Goal: Browse casually: Explore the website without a specific task or goal

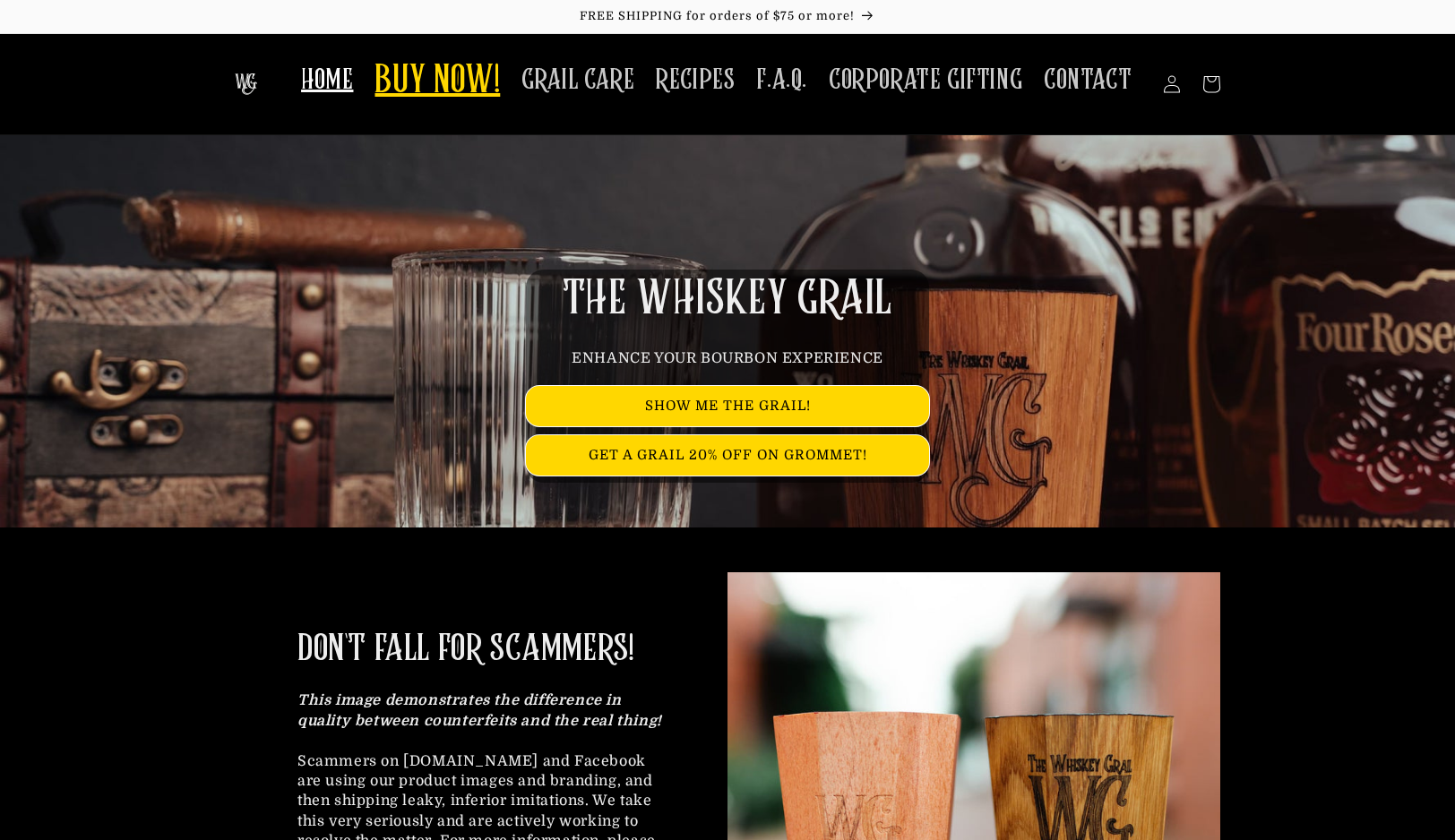
click at [498, 52] on link "BUY NOW!" at bounding box center [436, 81] width 146 height 71
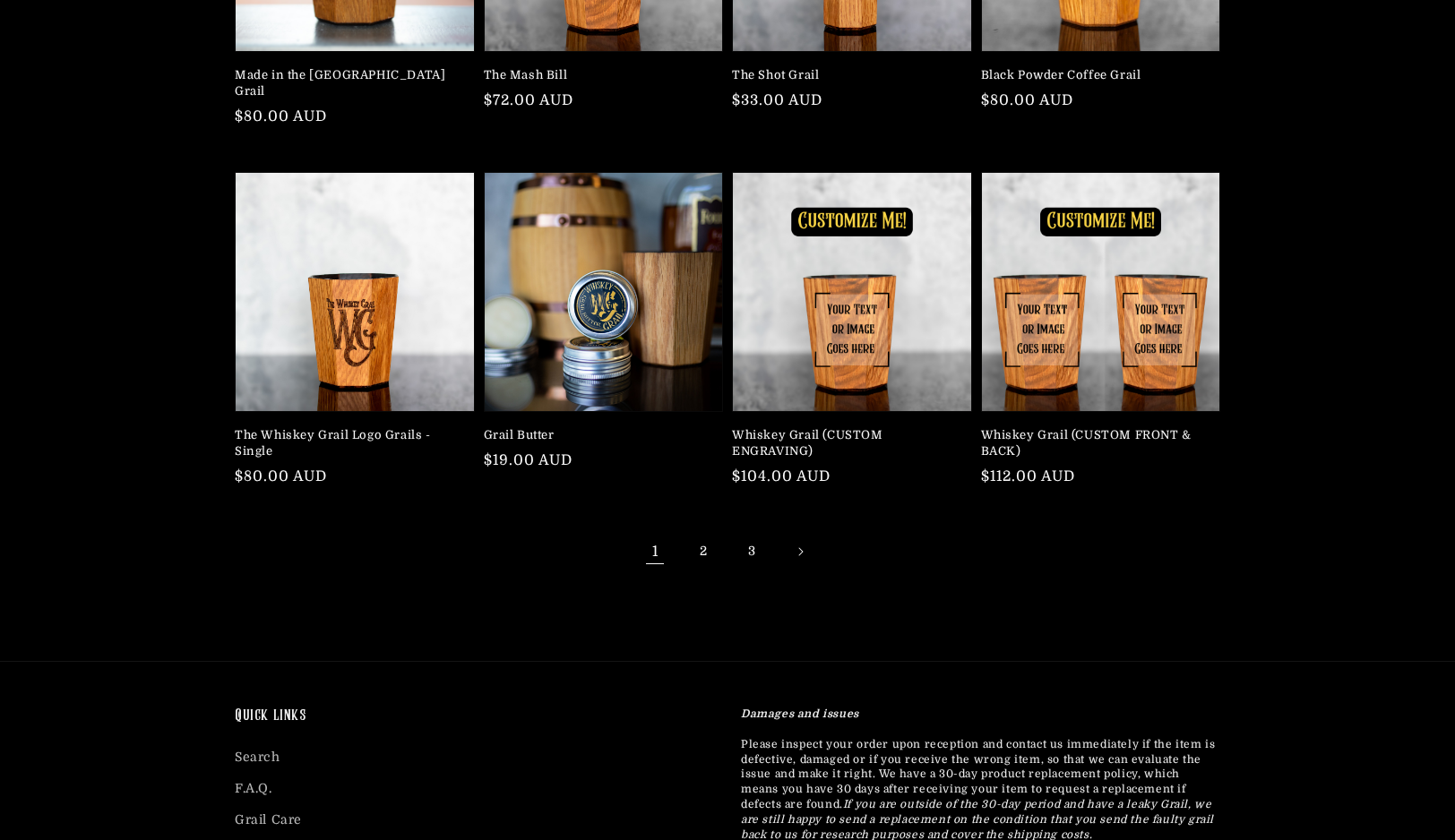
scroll to position [501, 0]
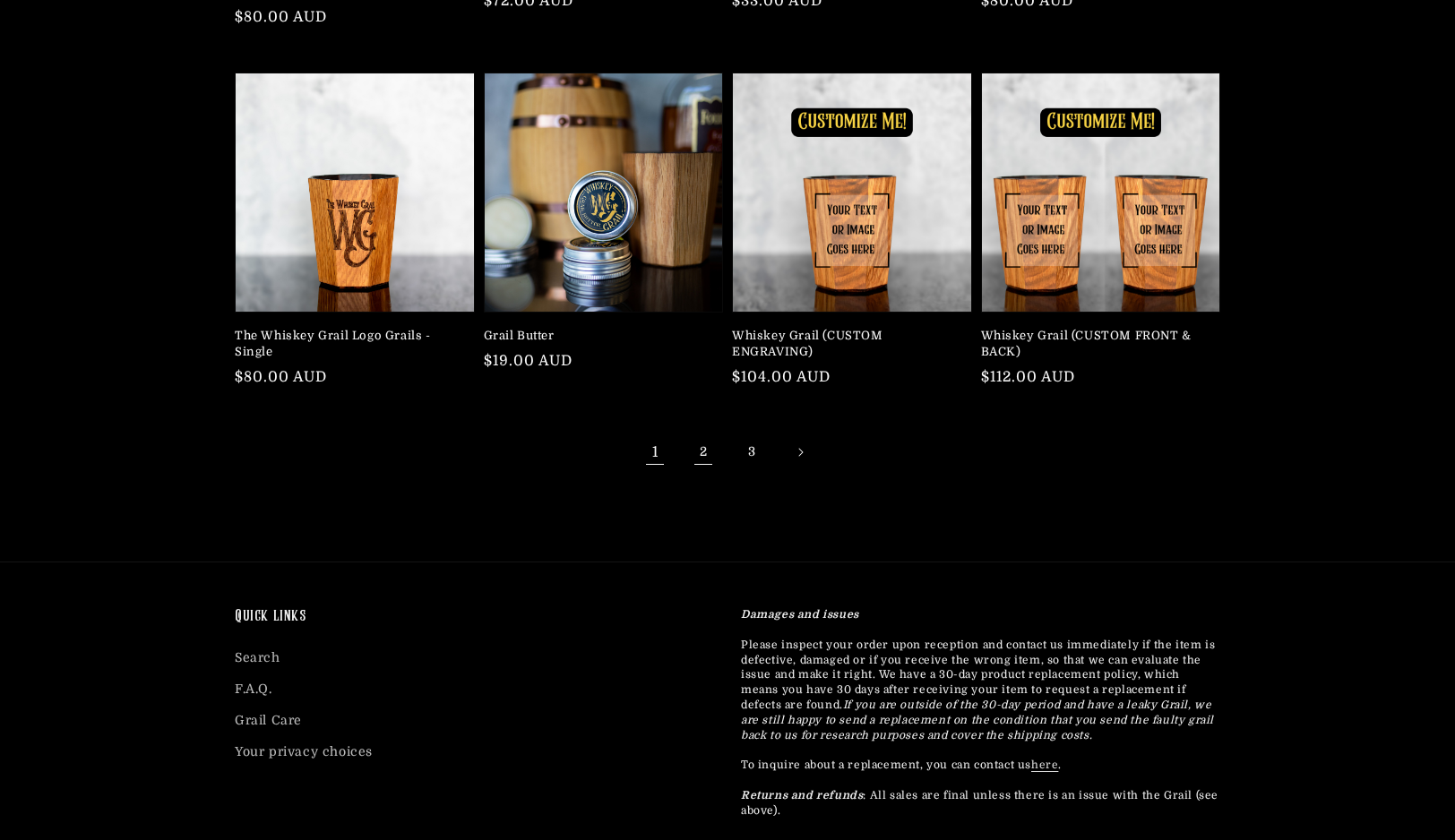
click at [701, 433] on link "2" at bounding box center [703, 452] width 40 height 40
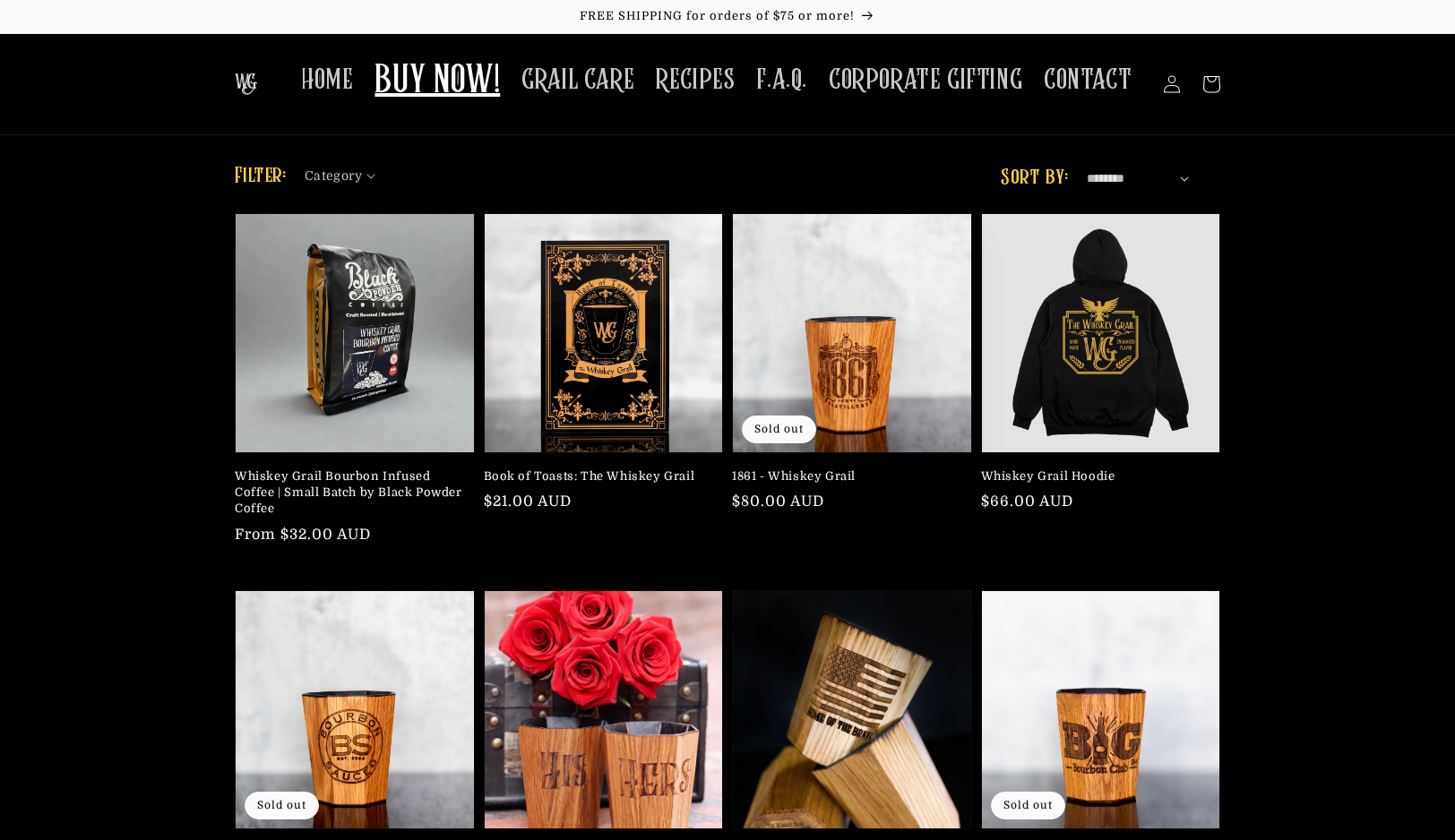
scroll to position [463, 0]
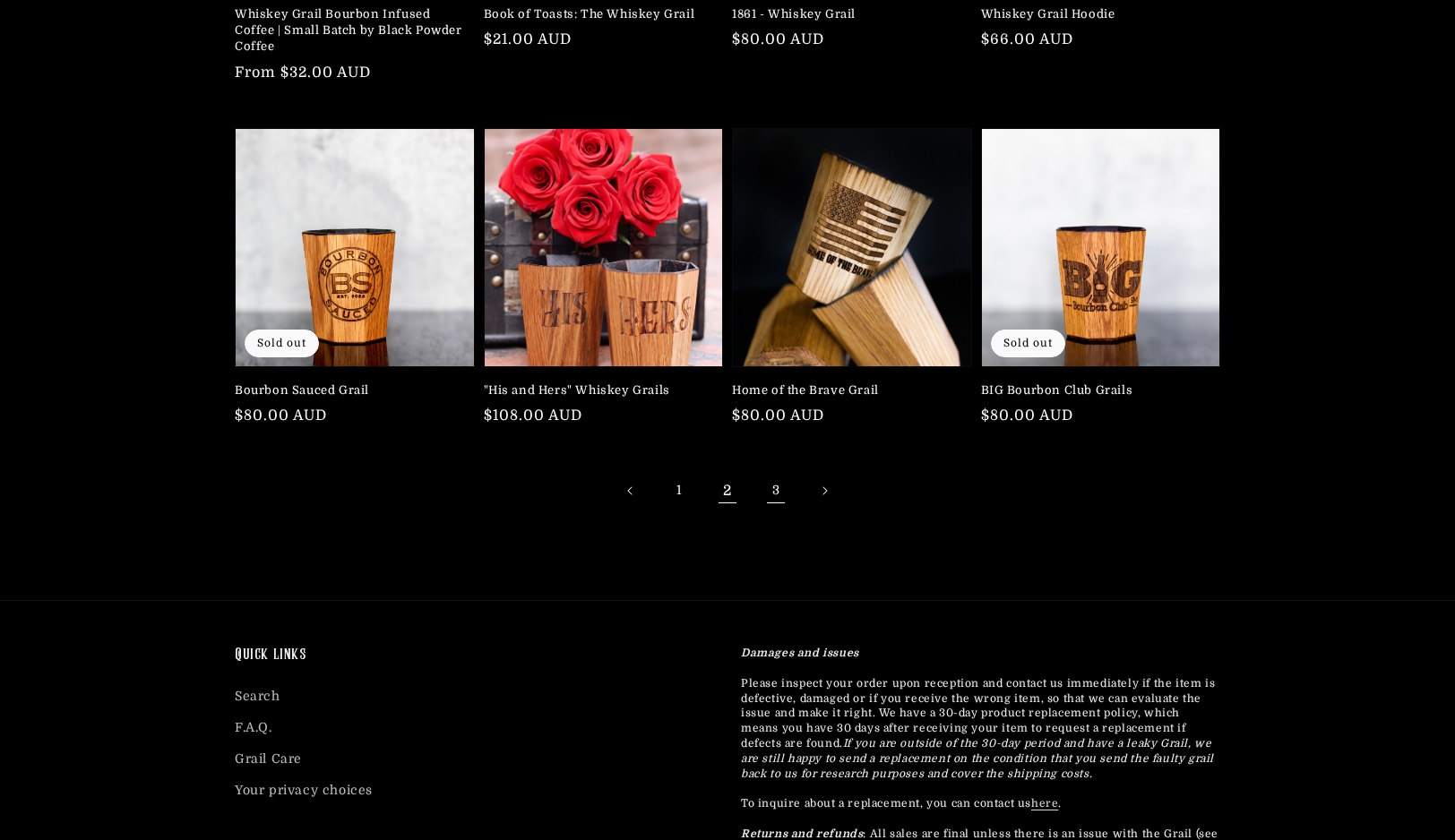
click at [756, 478] on link "3" at bounding box center [775, 491] width 40 height 40
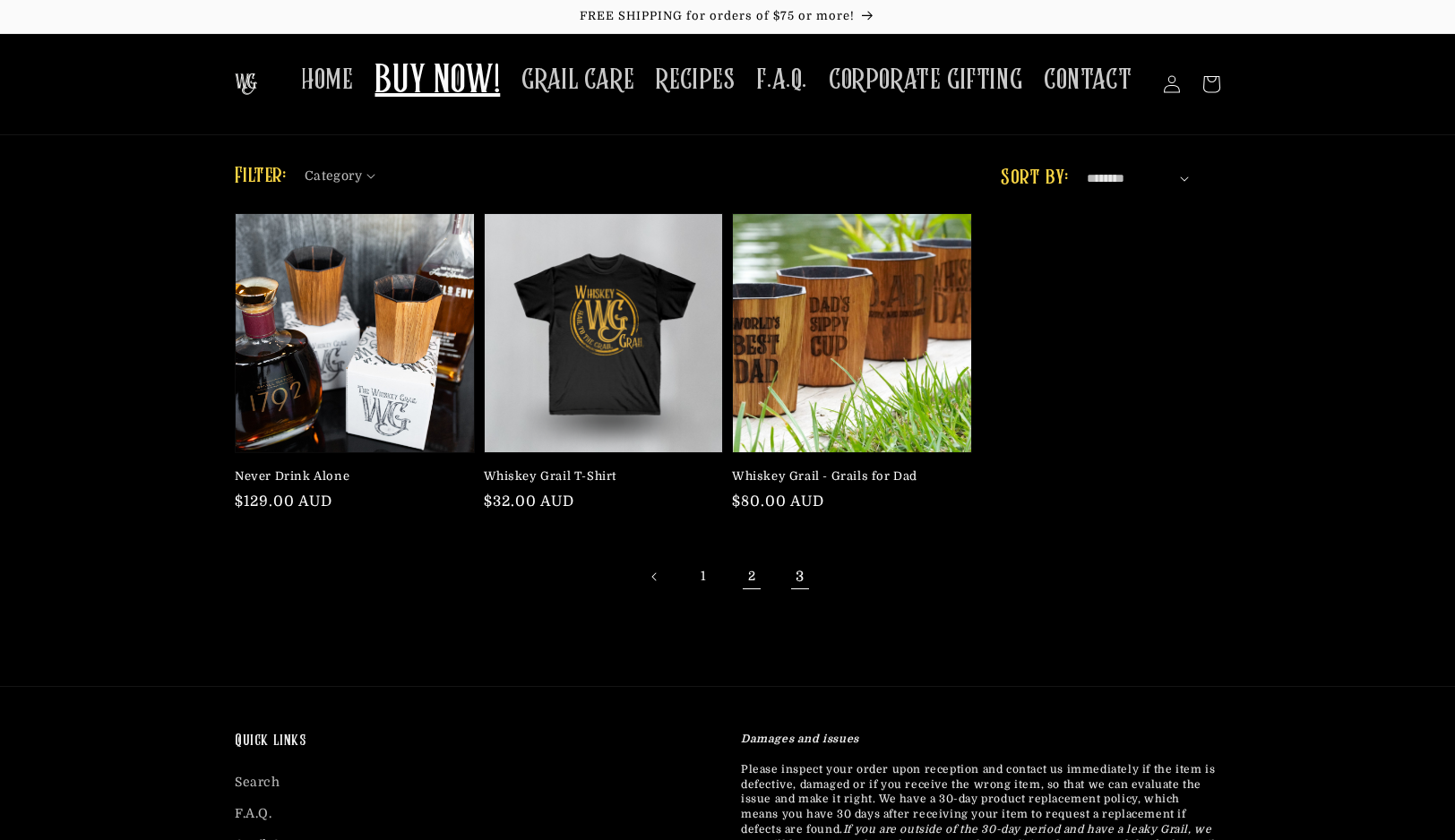
click at [753, 567] on link "2" at bounding box center [752, 576] width 40 height 40
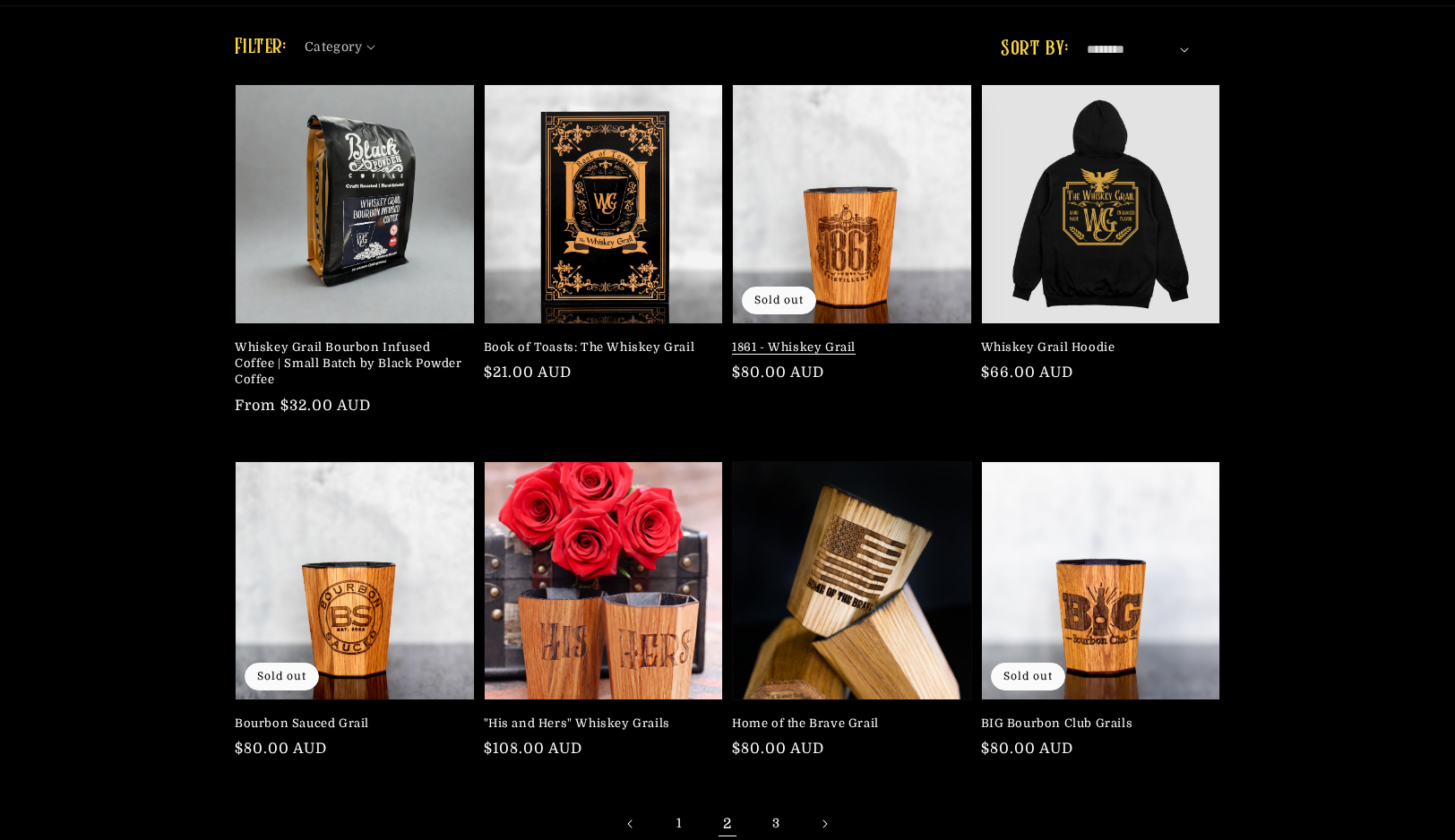
scroll to position [235, 0]
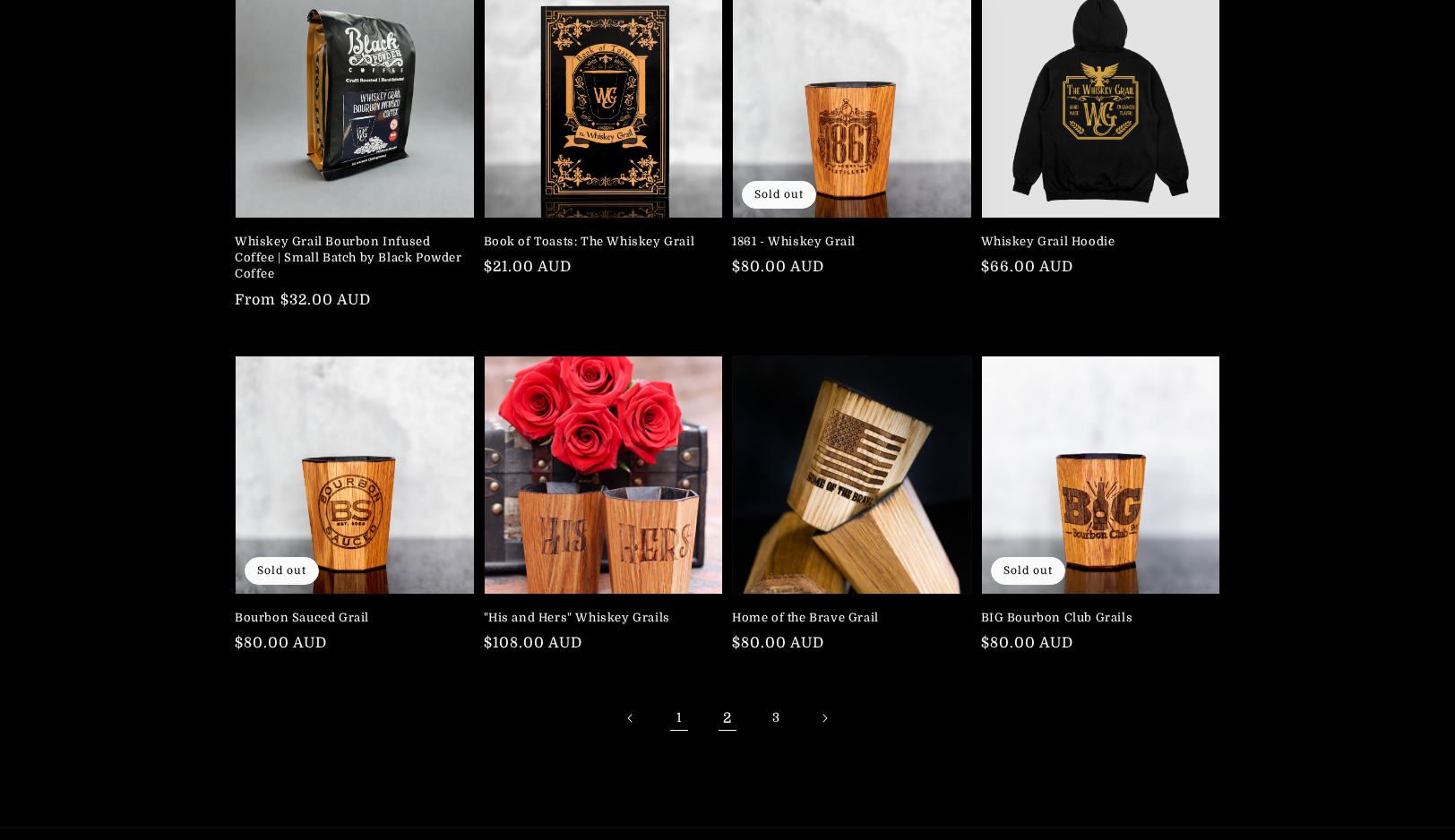
click at [693, 715] on link "1" at bounding box center [679, 718] width 40 height 40
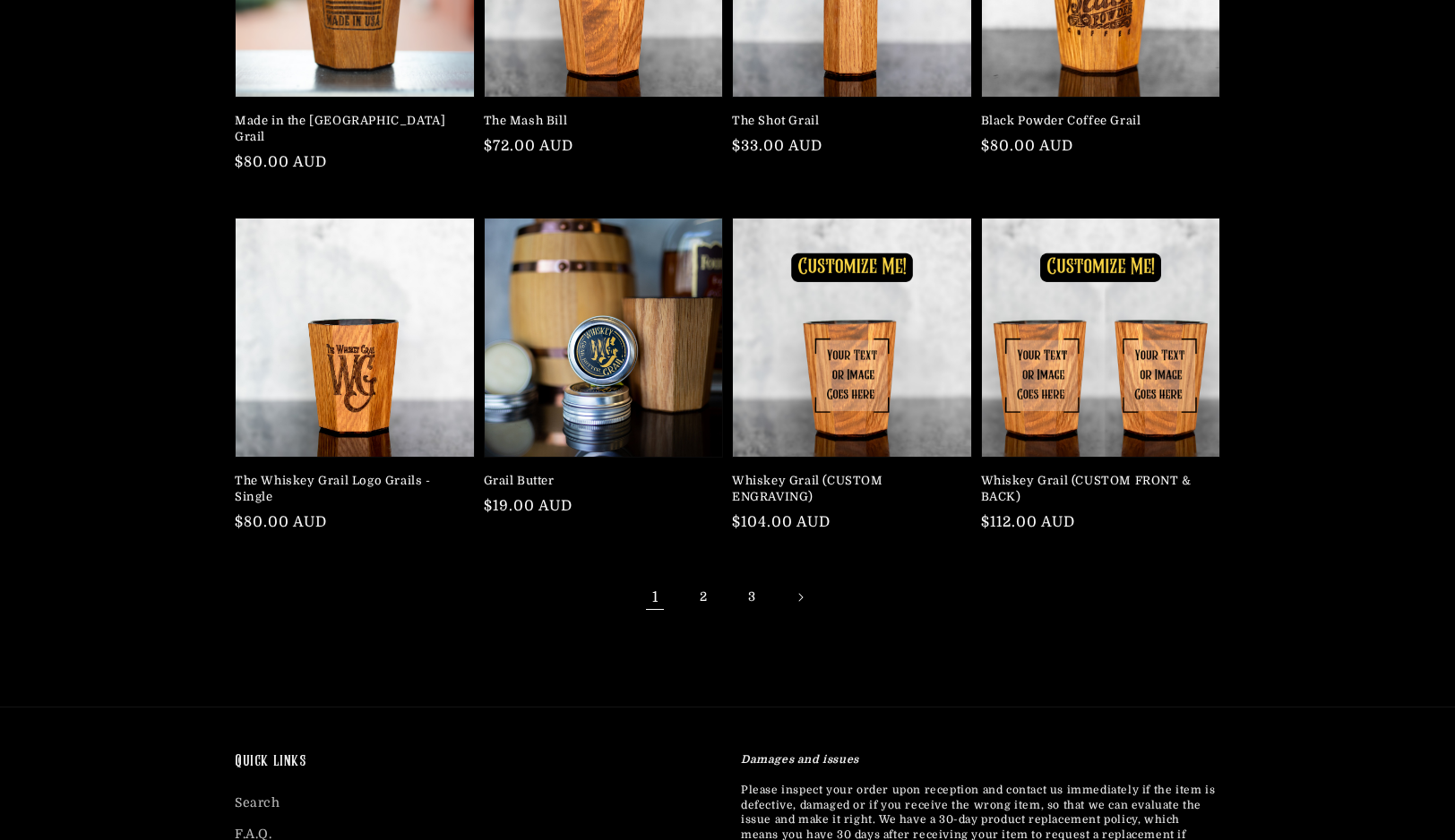
scroll to position [146, 0]
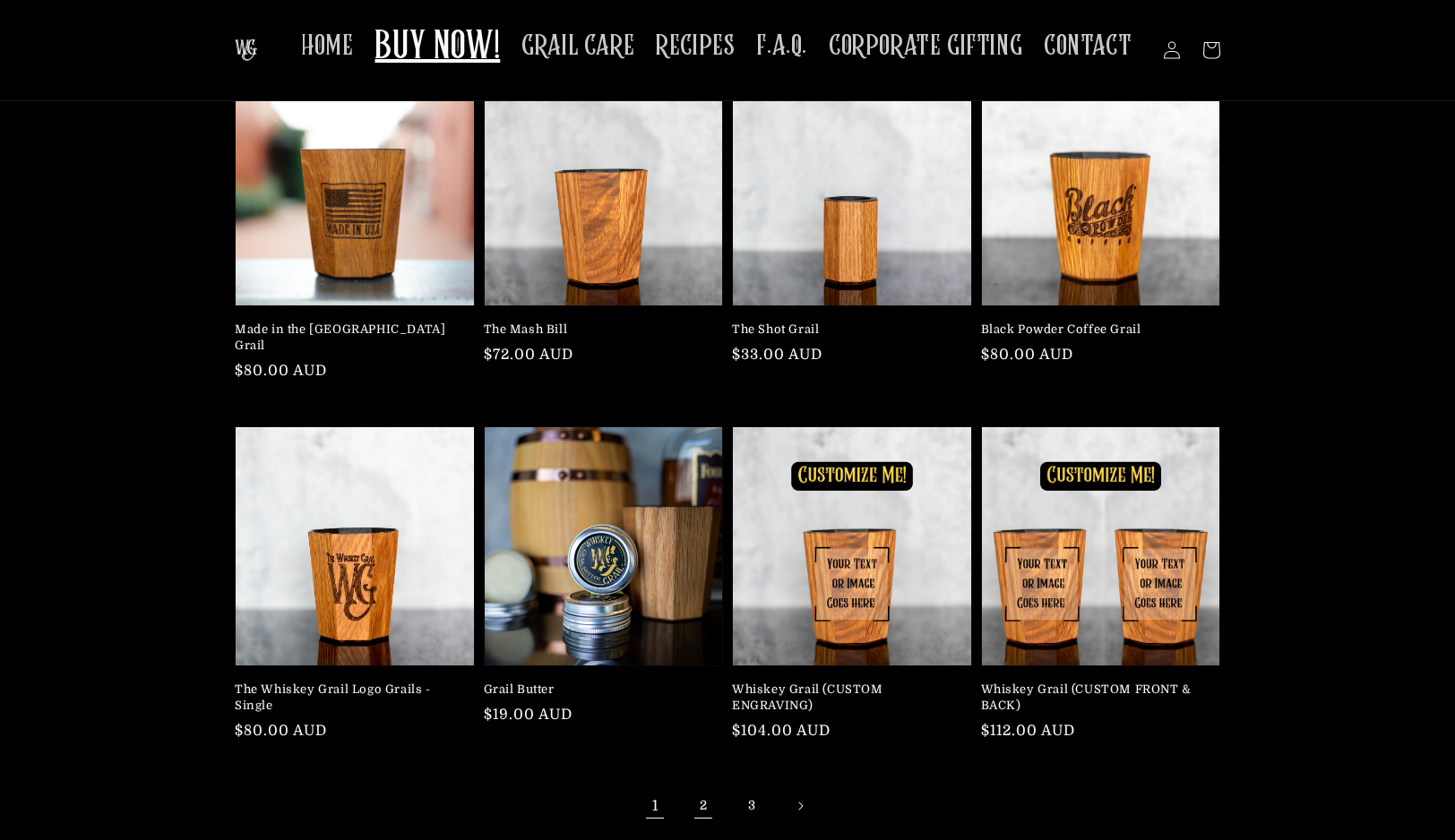
click at [712, 787] on link "2" at bounding box center [703, 806] width 40 height 40
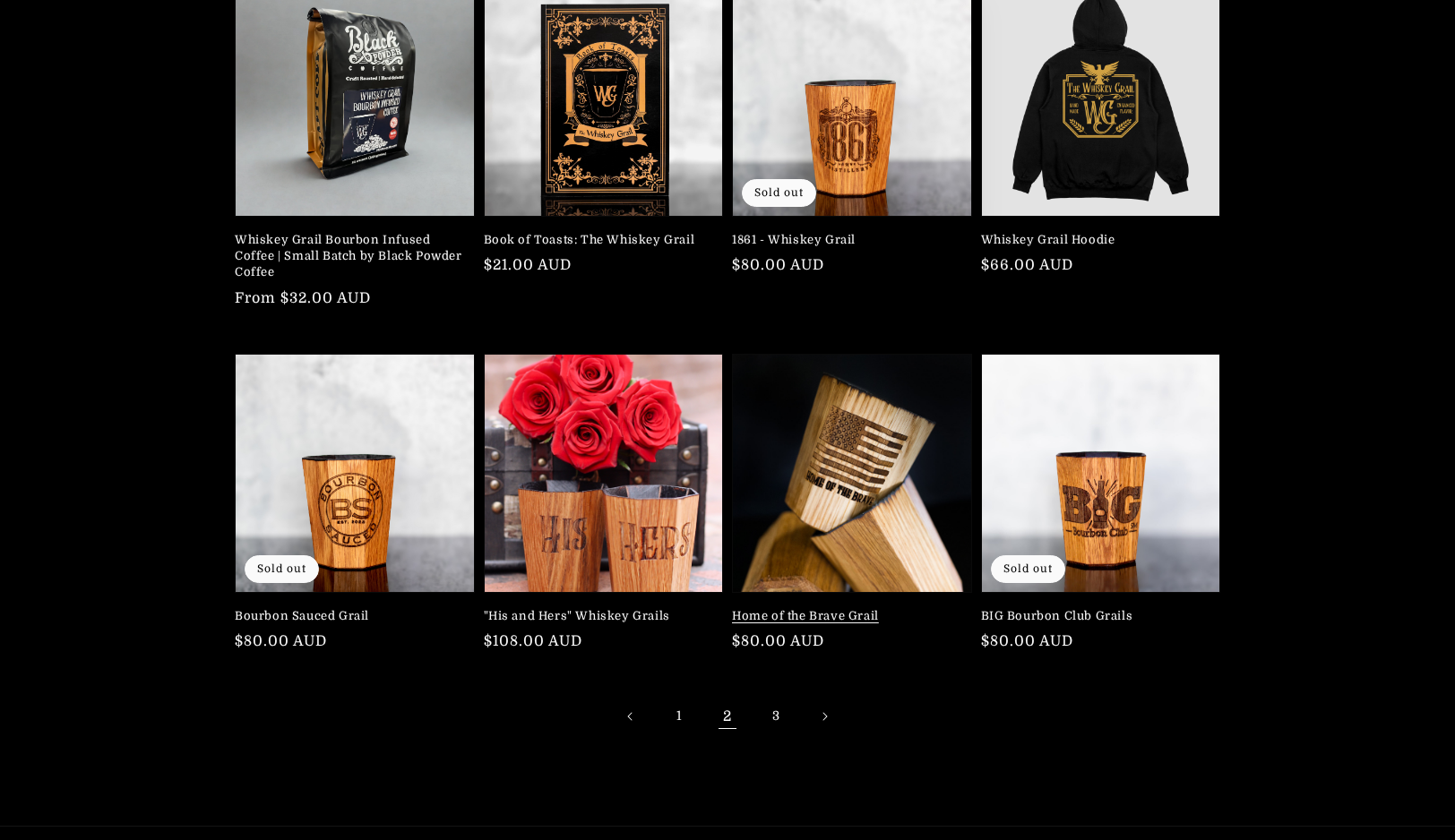
scroll to position [245, 0]
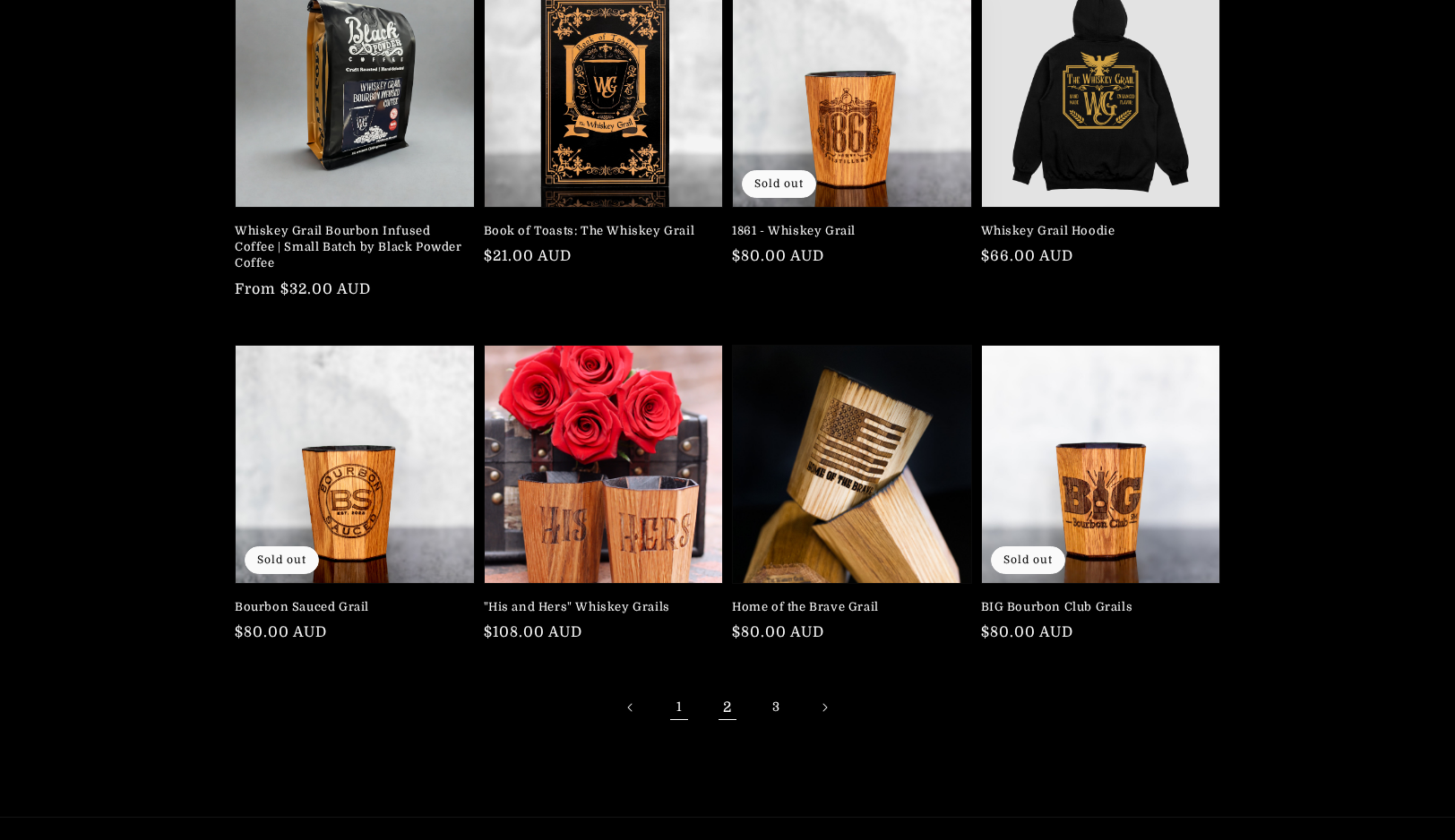
click at [690, 697] on link "1" at bounding box center [679, 707] width 40 height 40
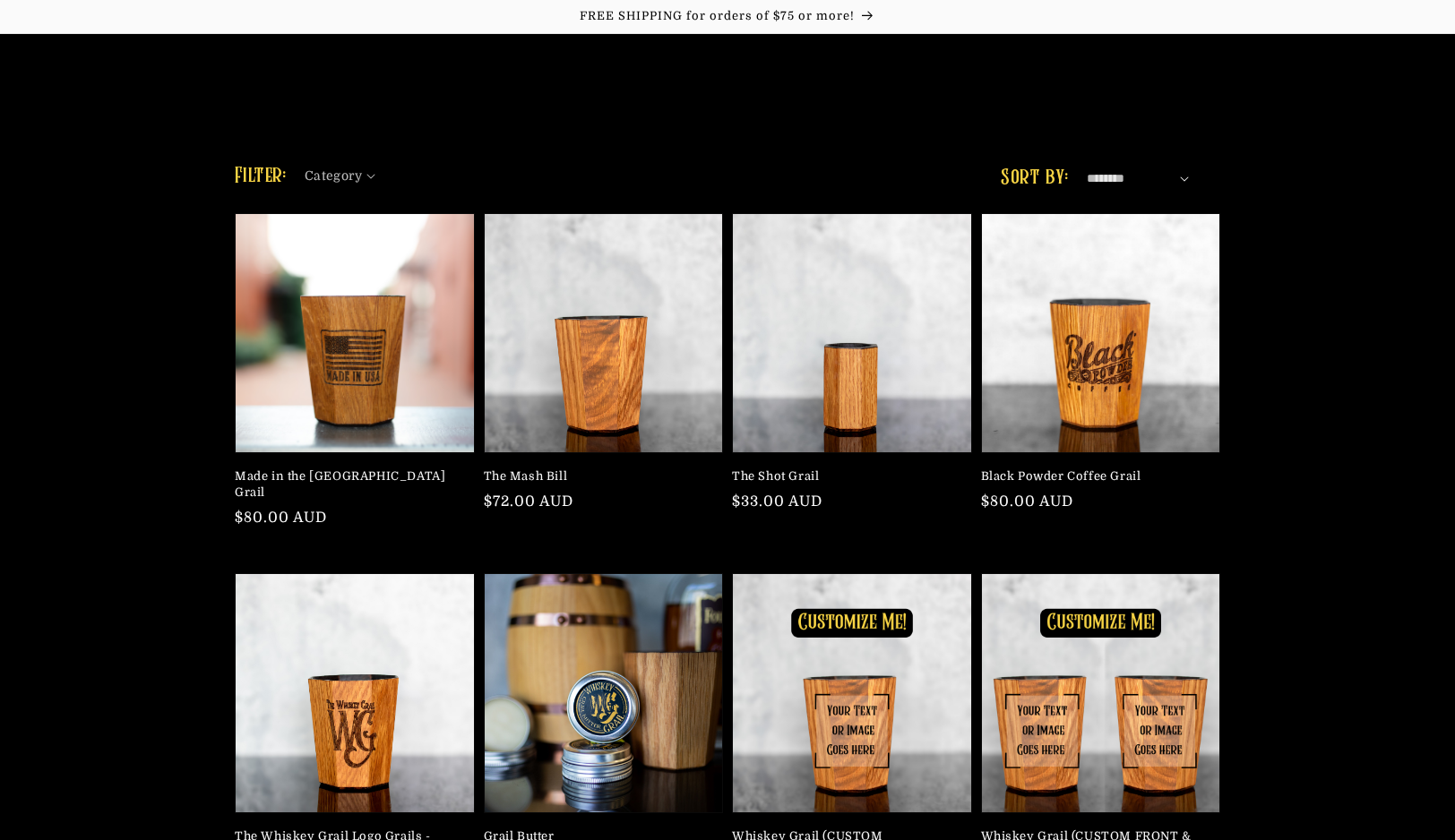
scroll to position [491, 0]
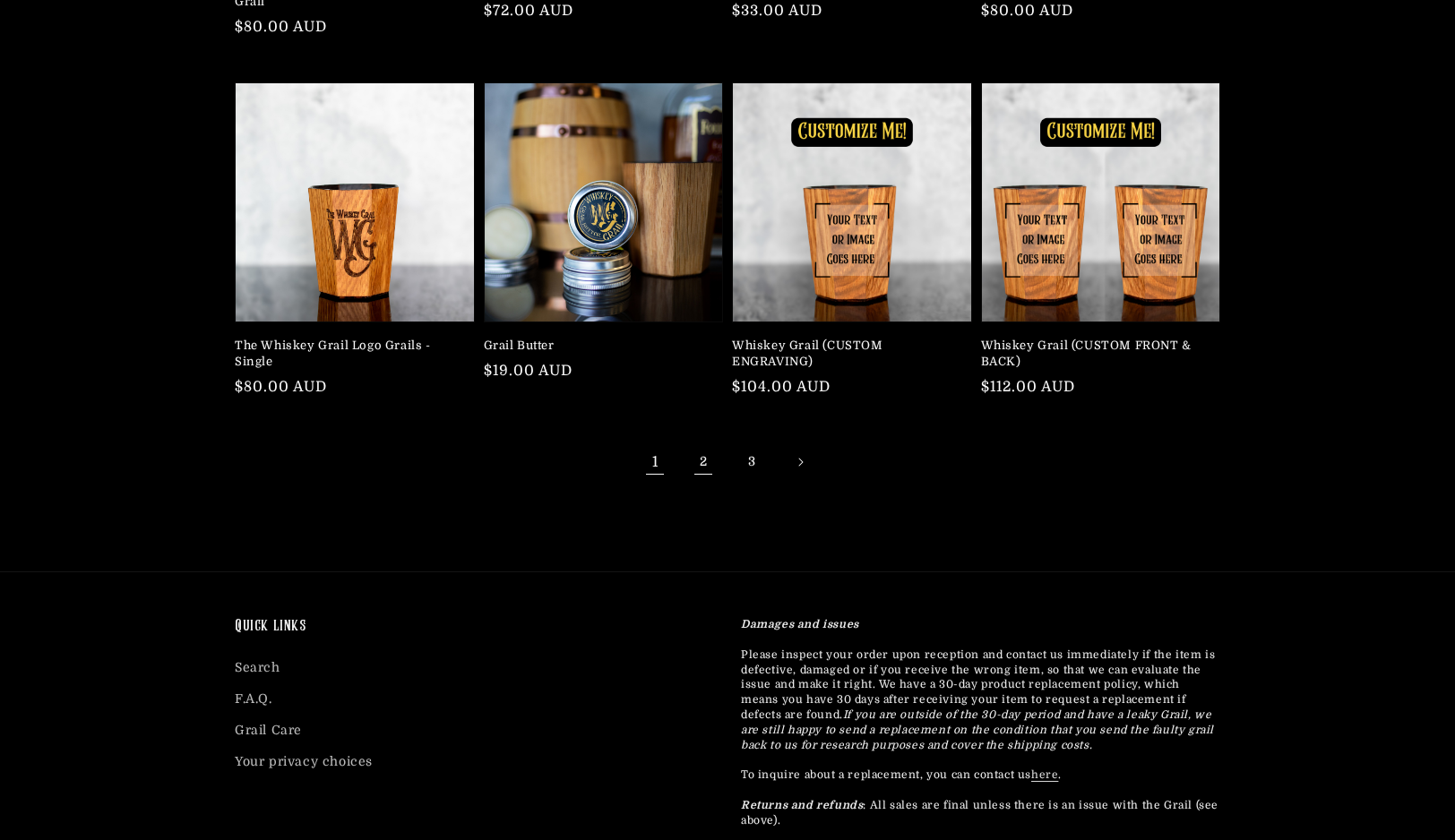
click at [702, 446] on link "2" at bounding box center [703, 462] width 40 height 40
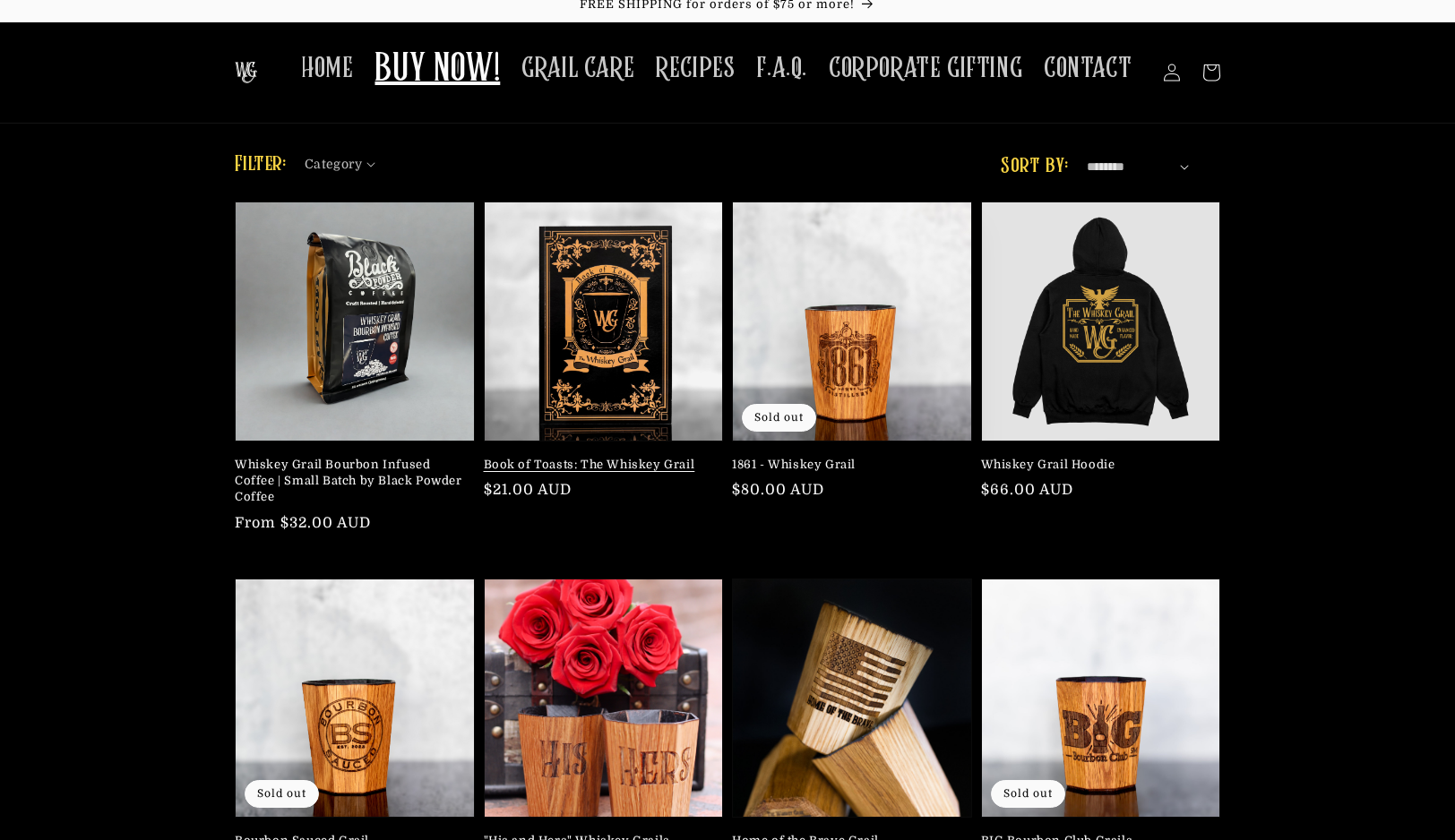
scroll to position [42, 0]
